Goal: Task Accomplishment & Management: Complete application form

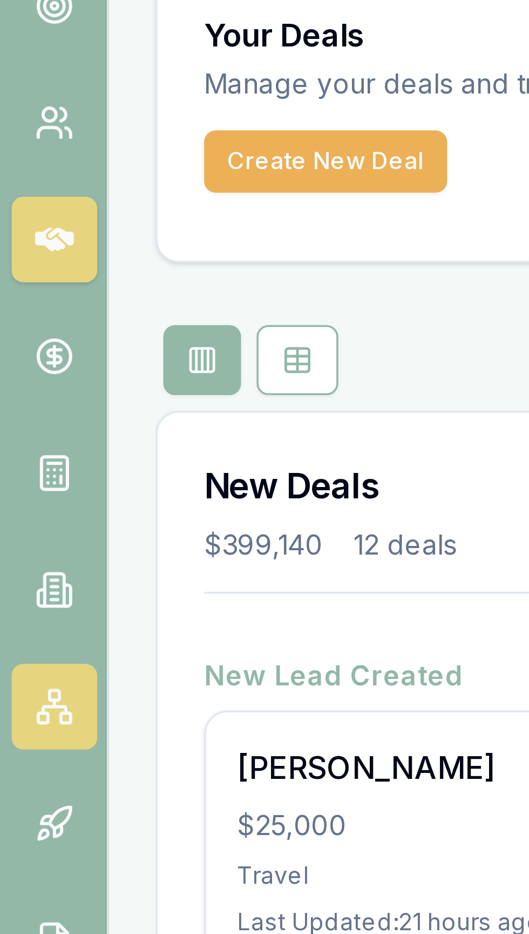
click at [22, 241] on link at bounding box center [15, 241] width 24 height 24
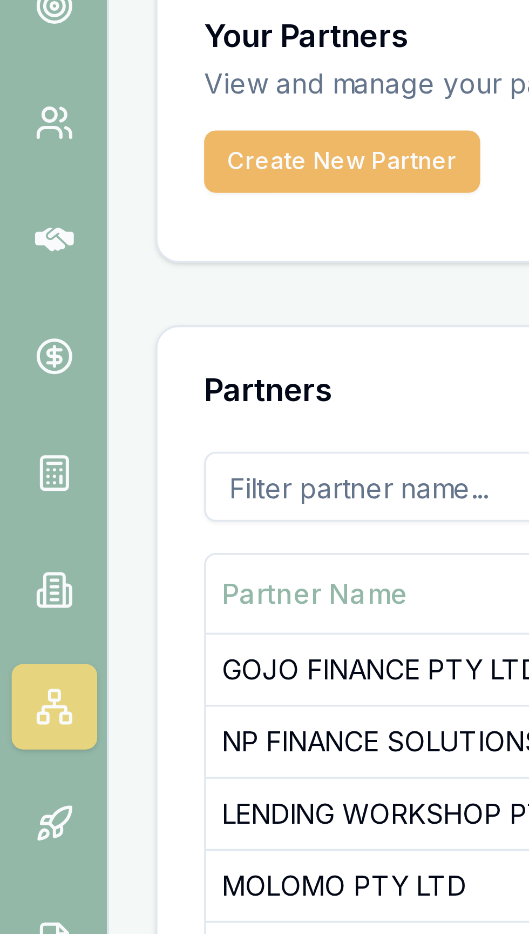
click at [118, 83] on button "Create New Partner" at bounding box center [95, 89] width 77 height 17
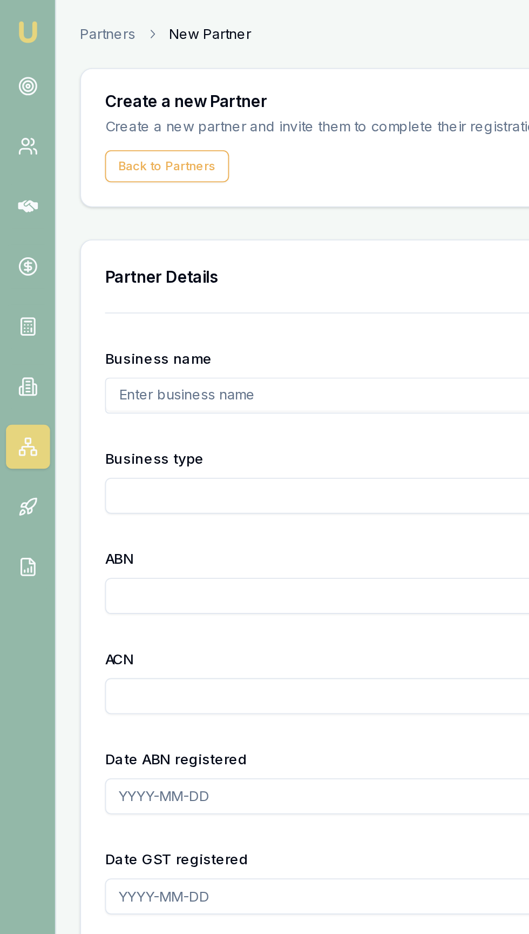
click at [177, 212] on input "text" at bounding box center [254, 212] width 394 height 17
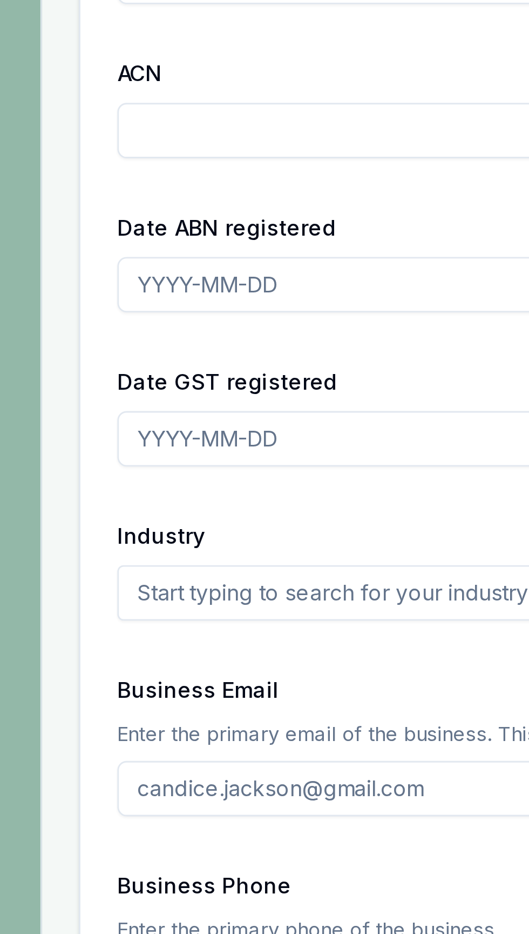
type input "Wee nee ooi"
click at [152, 432] on input "Date ABN registered" at bounding box center [280, 429] width 446 height 19
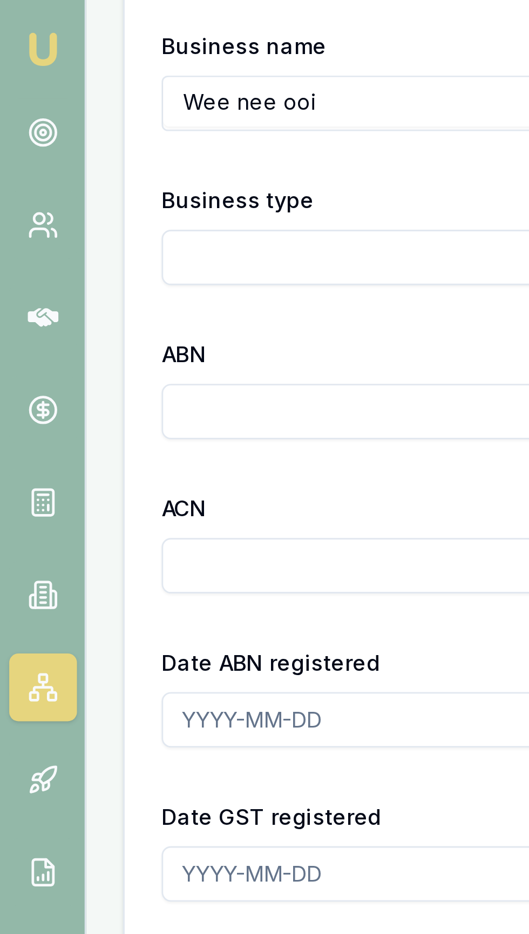
scroll to position [170, 0]
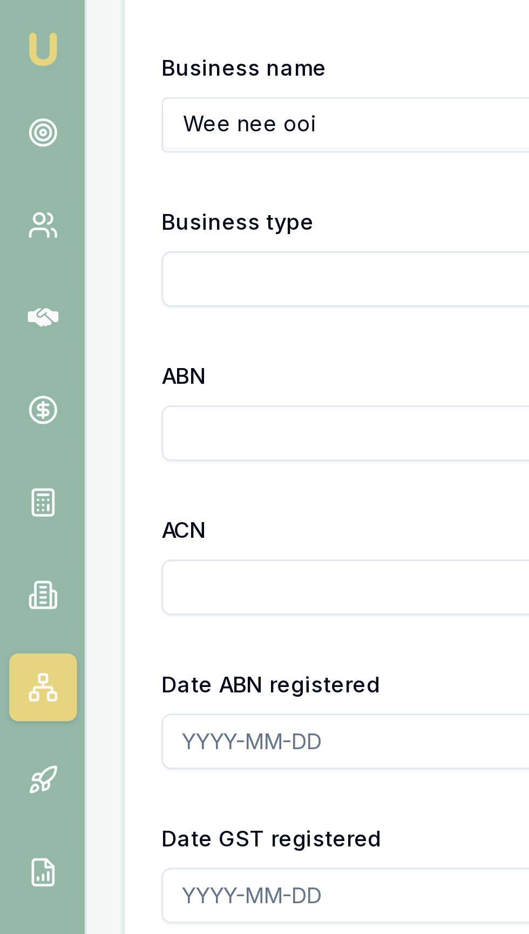
click at [145, 97] on input "Business type" at bounding box center [280, 97] width 446 height 19
type input "Wee nee"
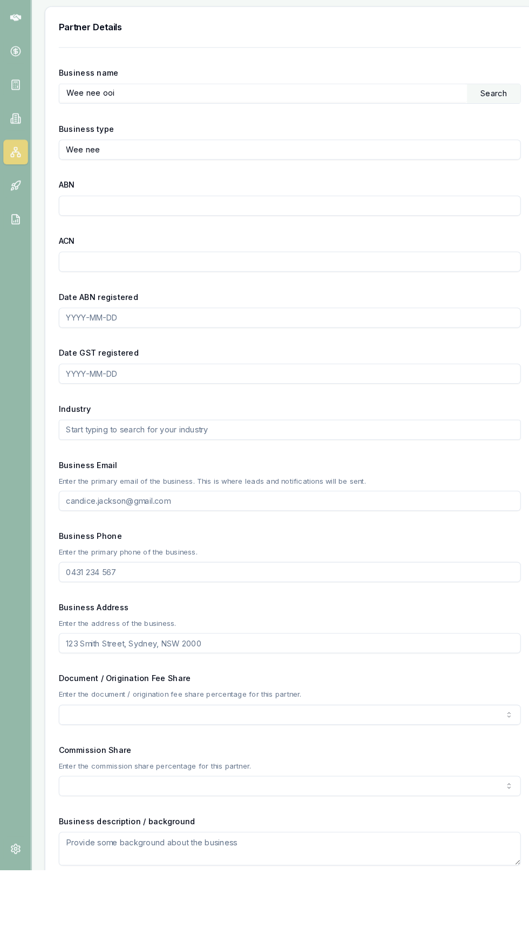
scroll to position [29, 0]
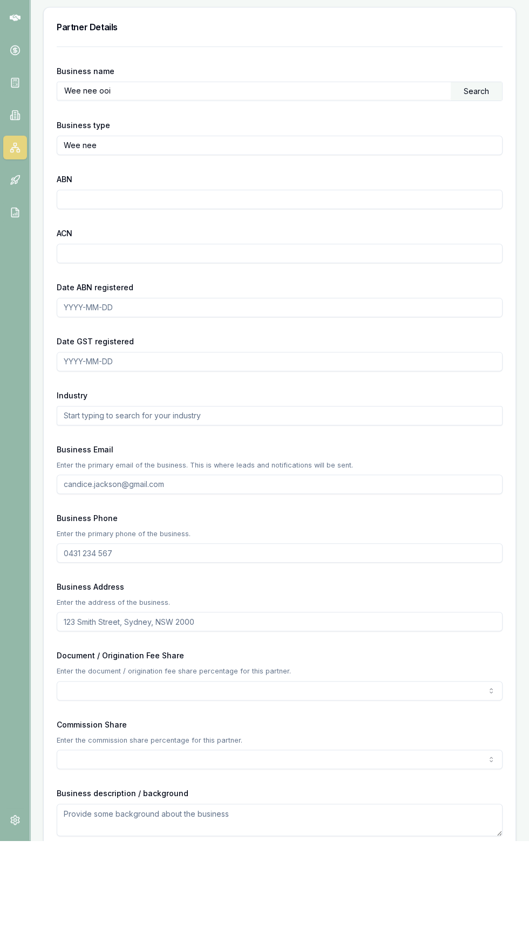
click at [490, 193] on div "Search" at bounding box center [476, 185] width 51 height 18
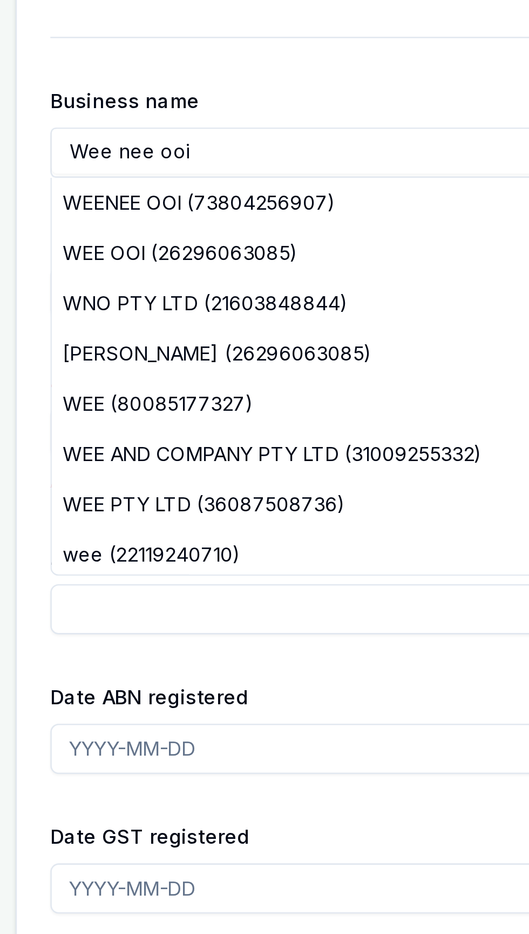
scroll to position [28, 0]
